Goal: Check status: Check status

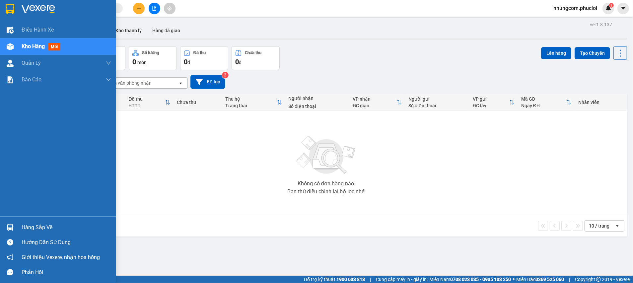
click at [31, 224] on div "Hàng sắp về" at bounding box center [67, 227] width 90 height 10
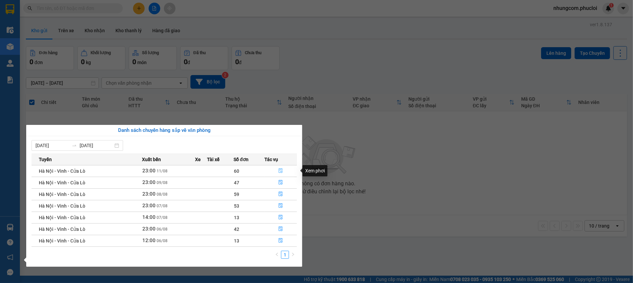
click at [281, 170] on icon "file-done" at bounding box center [281, 170] width 4 height 5
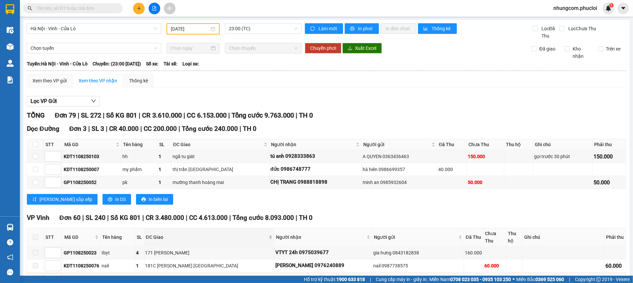
scroll to position [100, 0]
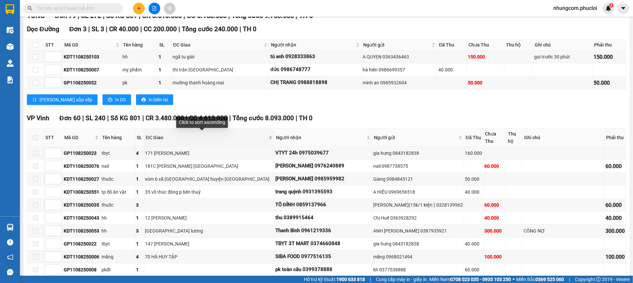
click at [254, 139] on div "ĐC Giao" at bounding box center [209, 137] width 126 height 7
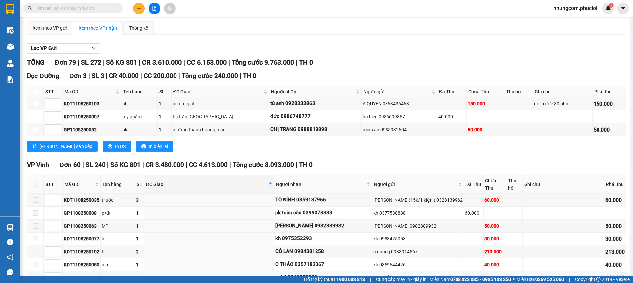
scroll to position [0, 0]
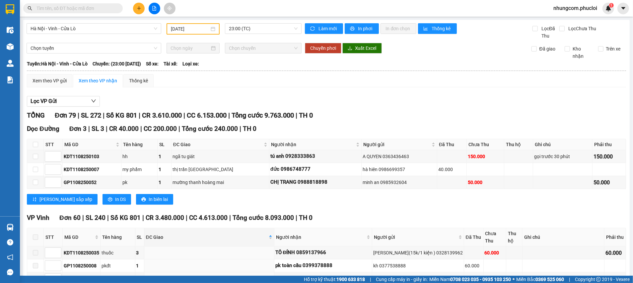
click at [212, 29] on div "[DATE]" at bounding box center [193, 28] width 44 height 7
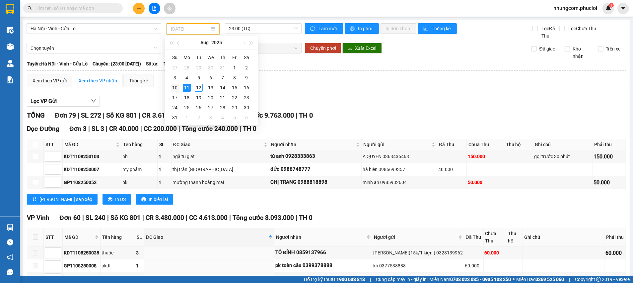
click at [177, 89] on div "10" at bounding box center [175, 88] width 8 height 8
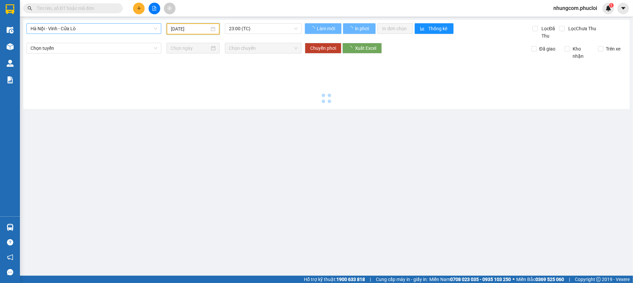
click at [146, 31] on span "Hà Nội - Vinh - Cửa Lò" at bounding box center [94, 29] width 127 height 10
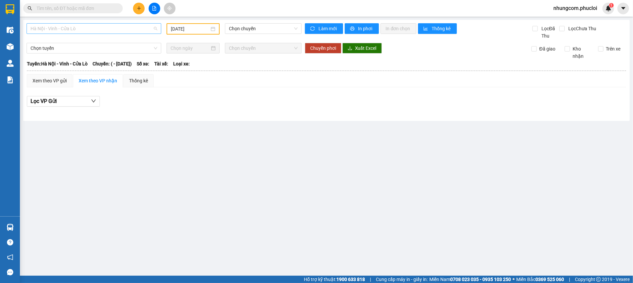
type input "[DATE]"
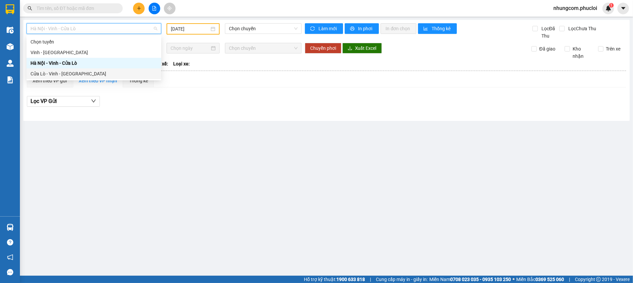
click at [58, 75] on div "Cửa Lò - Vinh - [GEOGRAPHIC_DATA]" at bounding box center [94, 73] width 127 height 7
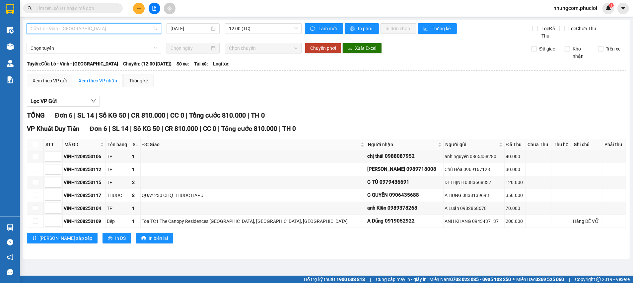
click at [133, 33] on span "Cửa Lò - Vinh - [GEOGRAPHIC_DATA]" at bounding box center [94, 29] width 127 height 10
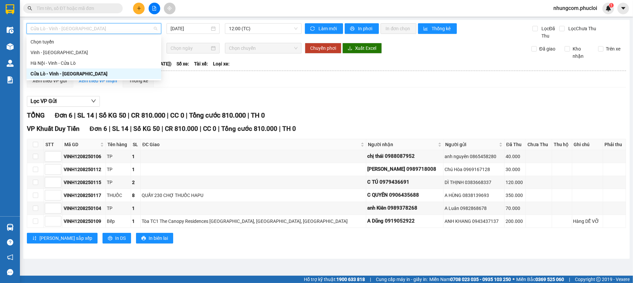
click at [51, 74] on div "Cửa Lò - Vinh - [GEOGRAPHIC_DATA]" at bounding box center [94, 73] width 127 height 7
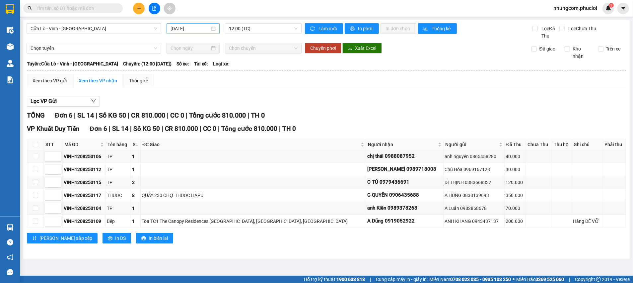
click at [213, 30] on div "[DATE]" at bounding box center [192, 28] width 45 height 7
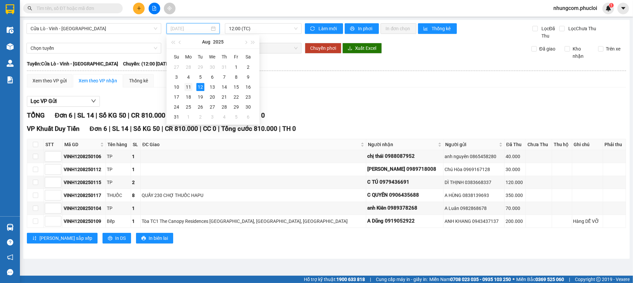
click at [187, 89] on div "11" at bounding box center [188, 87] width 8 height 8
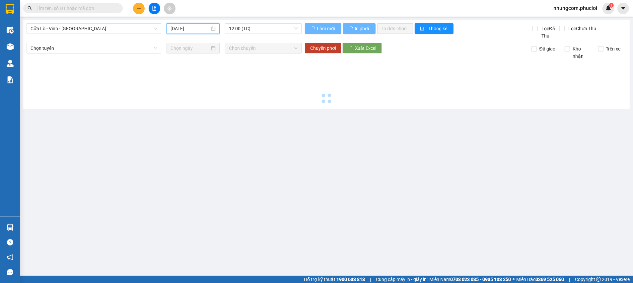
type input "[DATE]"
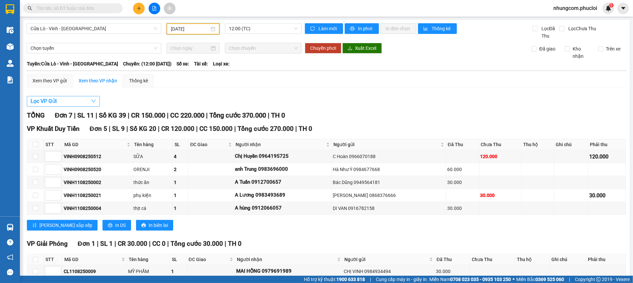
click at [68, 101] on button "Lọc VP Gửi" at bounding box center [63, 101] width 73 height 11
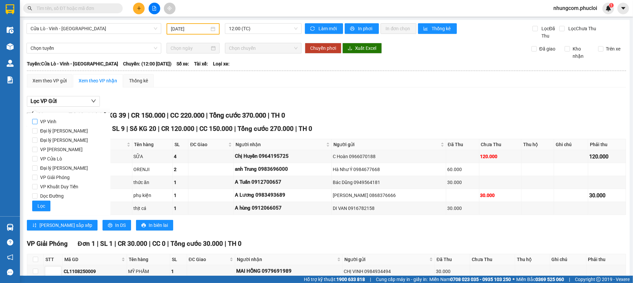
click at [33, 121] on input "VP Vinh" at bounding box center [34, 121] width 5 height 5
checkbox input "true"
click at [41, 206] on span "Lọc" at bounding box center [41, 205] width 8 height 7
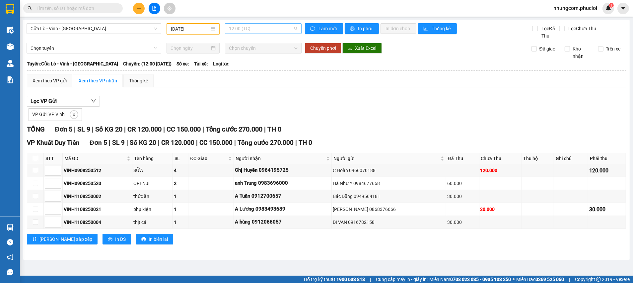
click at [276, 30] on span "12:00 (TC)" at bounding box center [263, 29] width 68 height 10
click at [257, 60] on div "22:00 (TC)" at bounding box center [255, 62] width 52 height 7
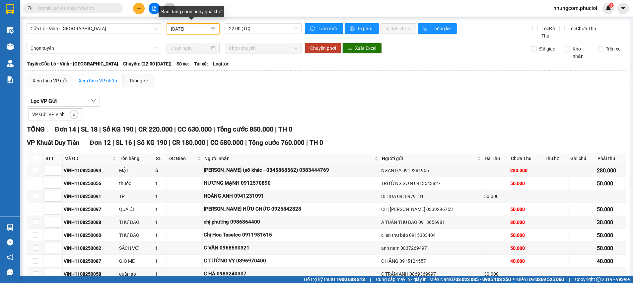
click at [212, 29] on div "[DATE]" at bounding box center [193, 28] width 44 height 7
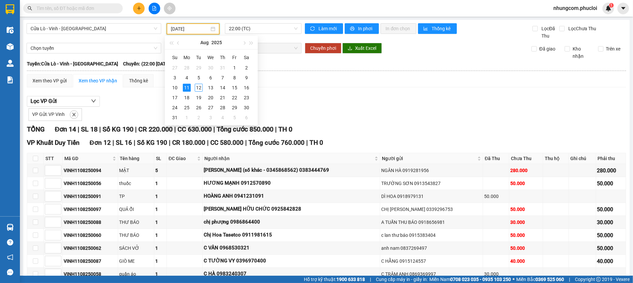
click at [292, 72] on th at bounding box center [327, 71] width 600 height 6
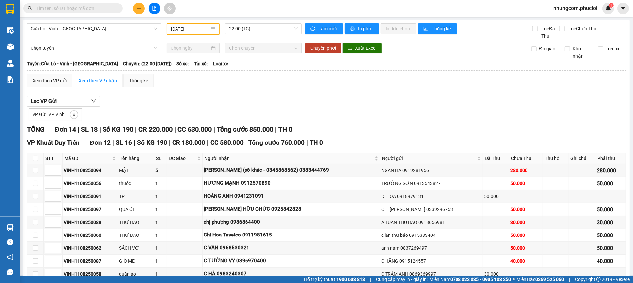
click at [213, 93] on div "Lọc VP Gửi VP Gửi: VP Vinh TỔNG Đơn 14 | SL 18 | Số KG 190 | CR 220.000 | CC 6…" at bounding box center [326, 256] width 599 height 326
click at [215, 95] on div "Lọc VP Gửi VP Gửi: VP Vinh TỔNG Đơn 14 | SL 18 | Số KG 190 | CR 220.000 | CC 6…" at bounding box center [326, 256] width 599 height 326
click at [255, 29] on span "22:00 (TC)" at bounding box center [263, 29] width 68 height 10
click at [211, 30] on div "[DATE]" at bounding box center [193, 28] width 44 height 7
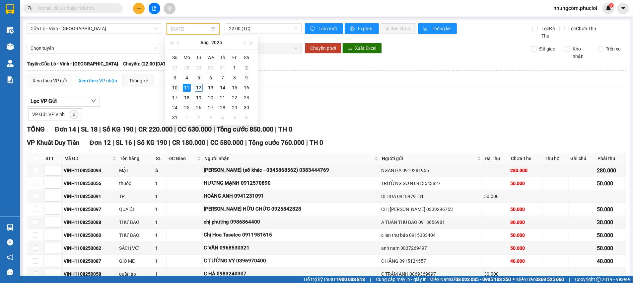
click at [176, 88] on div "10" at bounding box center [175, 88] width 8 height 8
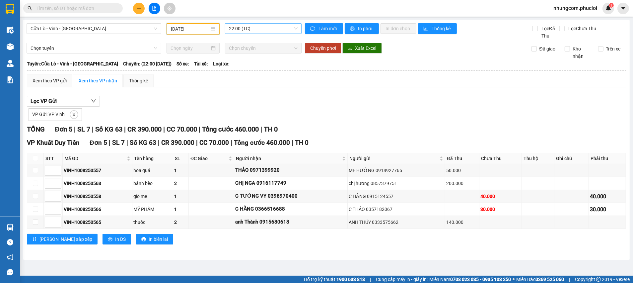
click at [250, 27] on span "22:00 (TC)" at bounding box center [263, 29] width 68 height 10
click at [284, 79] on div "Xem theo VP gửi Xem theo VP nhận Thống kê" at bounding box center [326, 80] width 599 height 13
click at [214, 28] on div "[DATE]" at bounding box center [193, 28] width 44 height 7
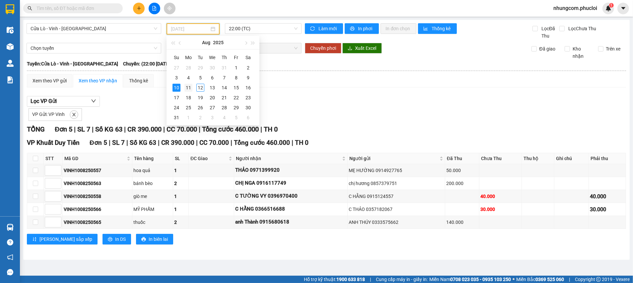
click at [189, 89] on div "11" at bounding box center [188, 88] width 8 height 8
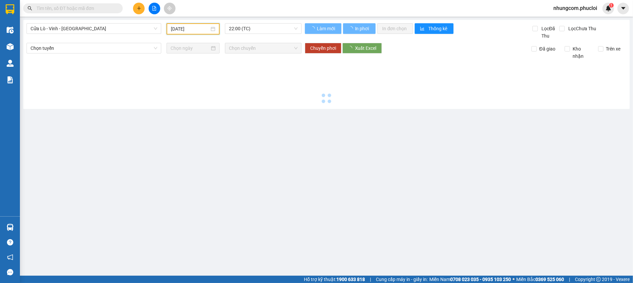
type input "[DATE]"
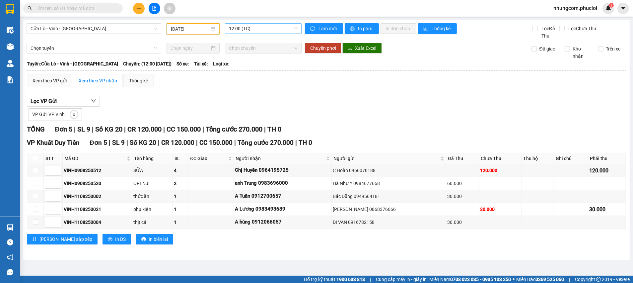
click at [247, 30] on span "12:00 (TC)" at bounding box center [263, 29] width 68 height 10
click at [244, 61] on div "22:00 (TC)" at bounding box center [255, 62] width 52 height 7
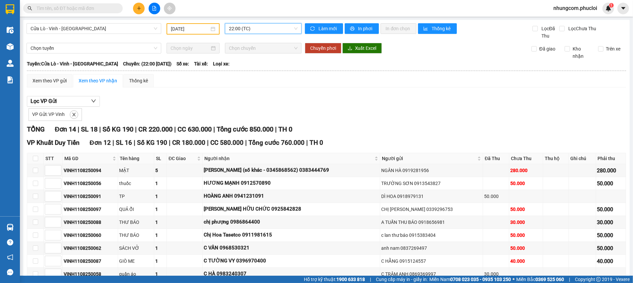
click at [305, 120] on div "VP Gửi: VP Vinh" at bounding box center [326, 113] width 599 height 14
